Goal: Navigation & Orientation: Understand site structure

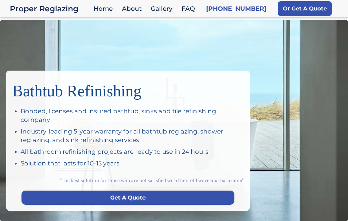
scroll to position [2, 0]
click at [260, 53] on div "Bathtub Refinishing Bonded, licenses and insured bathtub, sinks and tile refini…" at bounding box center [174, 121] width 348 height 203
click at [105, 8] on link "Home" at bounding box center [105, 8] width 28 height 13
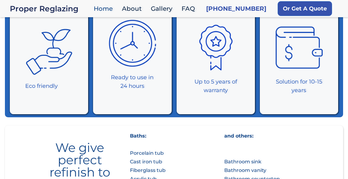
scroll to position [291, 0]
click at [135, 14] on link "About" at bounding box center [133, 8] width 29 height 13
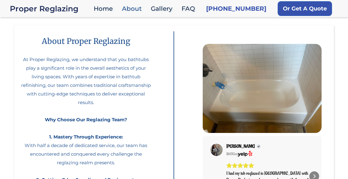
click at [163, 9] on link "Gallery" at bounding box center [163, 8] width 31 height 13
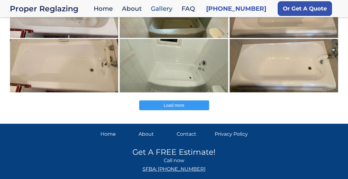
scroll to position [168, 0]
